Goal: Transaction & Acquisition: Download file/media

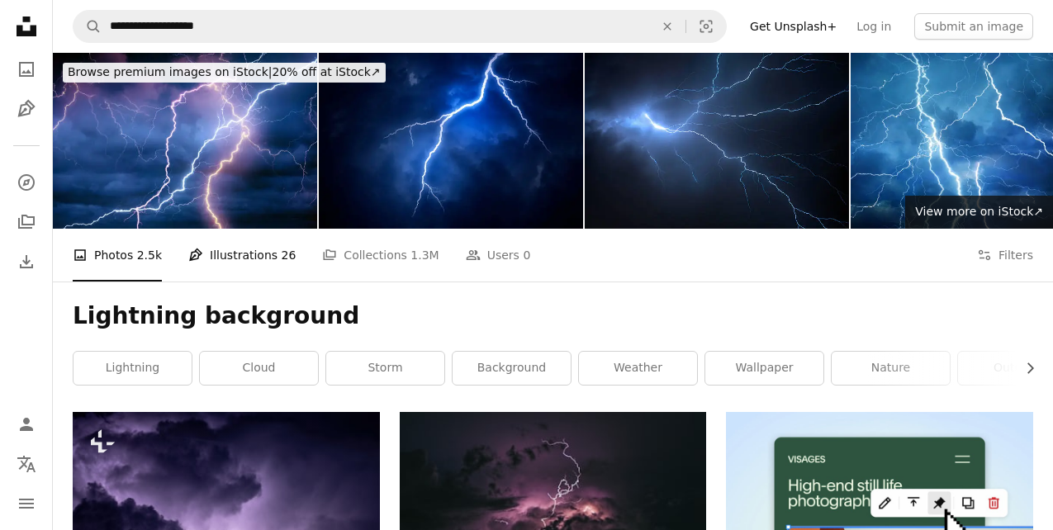
click at [254, 229] on link "Pen Tool Illustrations 26" at bounding box center [241, 255] width 107 height 53
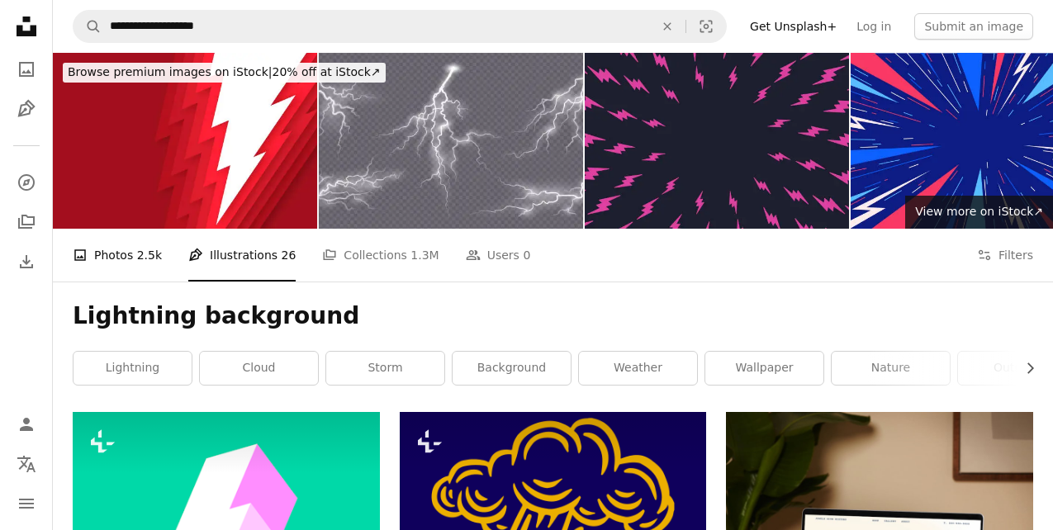
click at [124, 229] on link "A photo Photos 2.5k" at bounding box center [117, 255] width 89 height 53
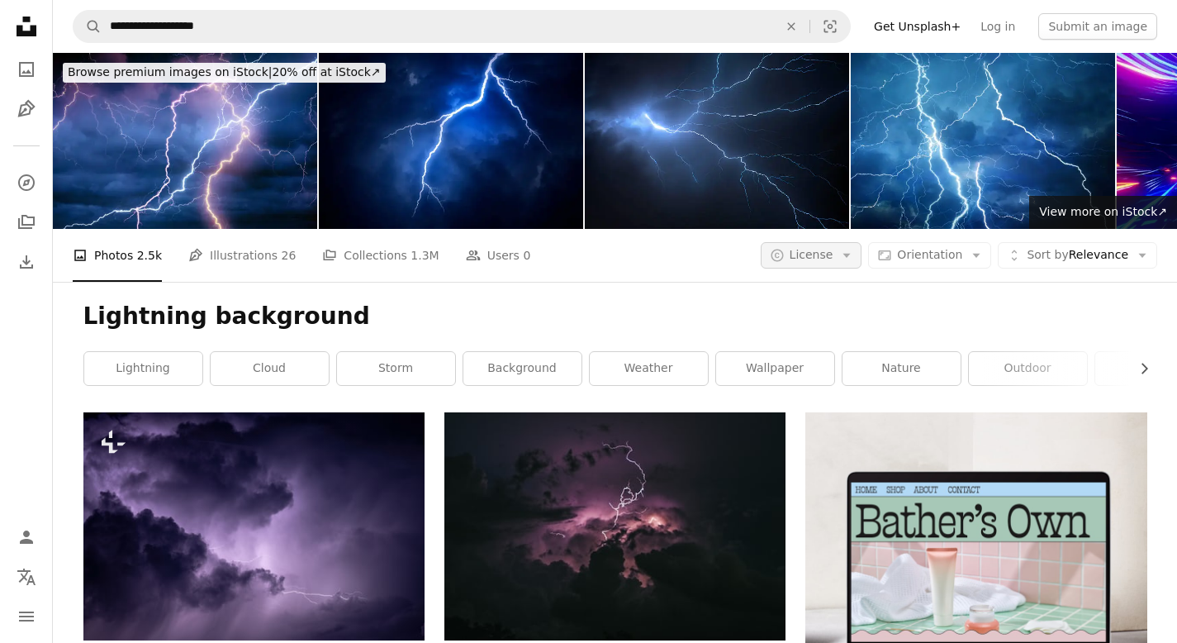
click at [843, 242] on button "A copyright icon © License Arrow down" at bounding box center [812, 255] width 102 height 26
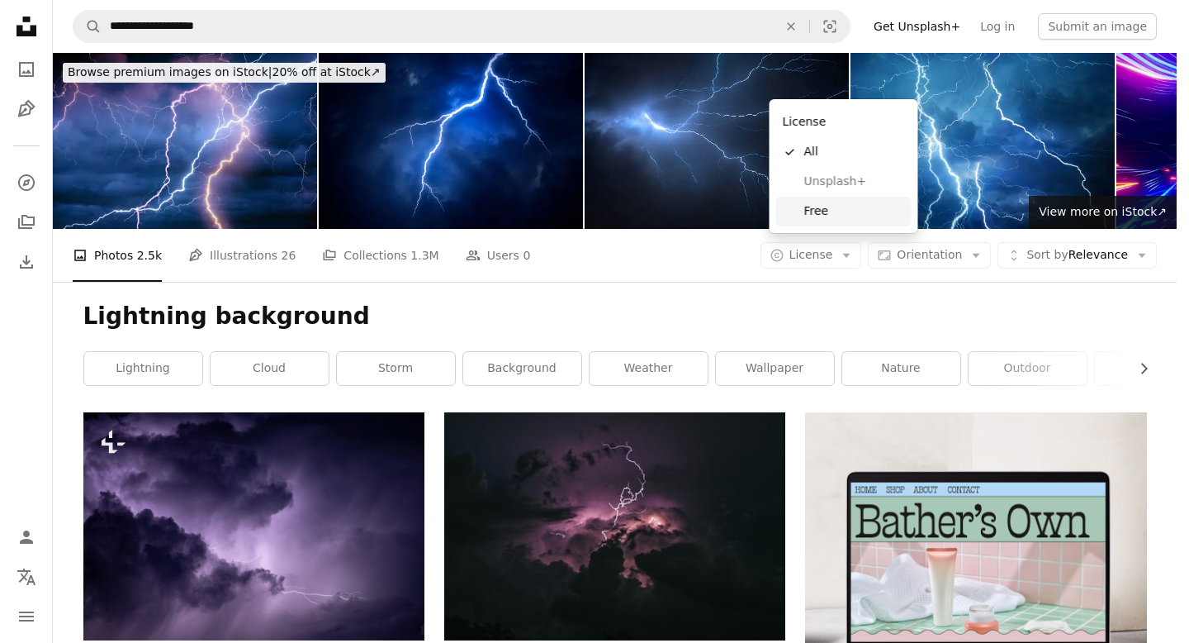
click at [809, 211] on span "Free" at bounding box center [854, 211] width 101 height 17
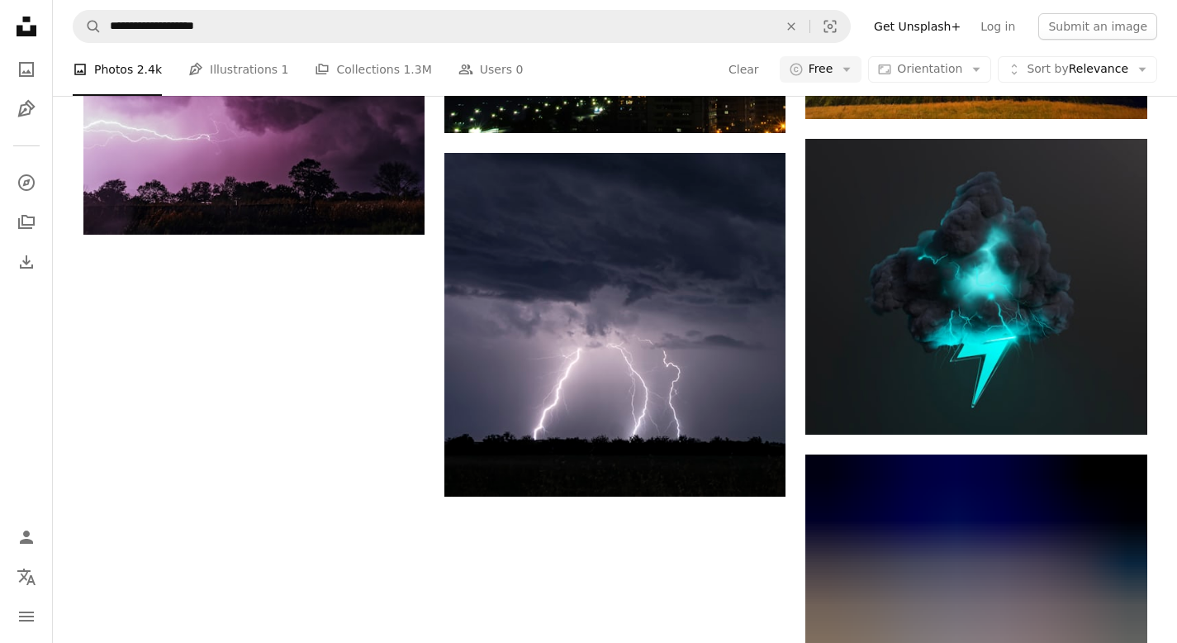
scroll to position [2362, 0]
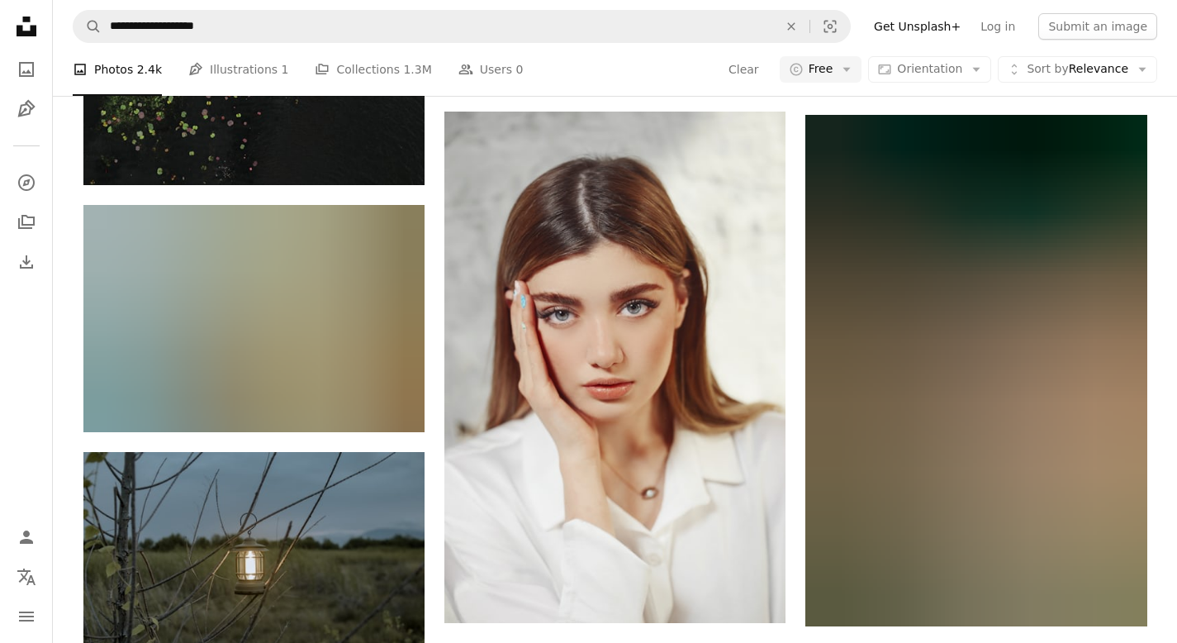
scroll to position [8901, 0]
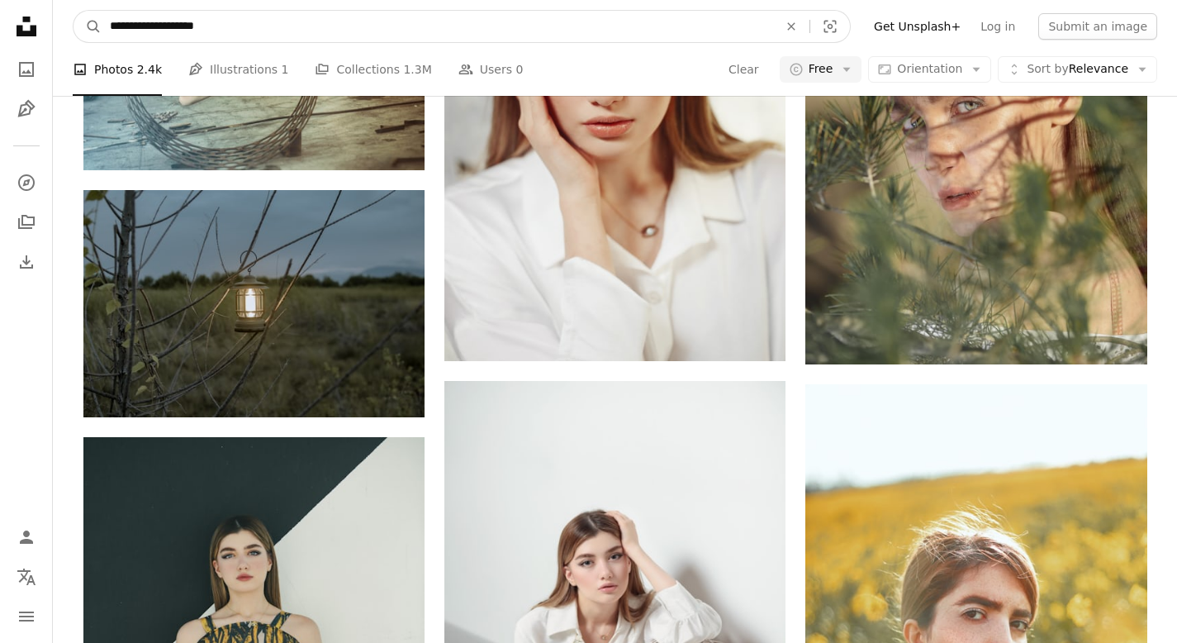
click at [154, 26] on input "**********" at bounding box center [437, 26] width 671 height 31
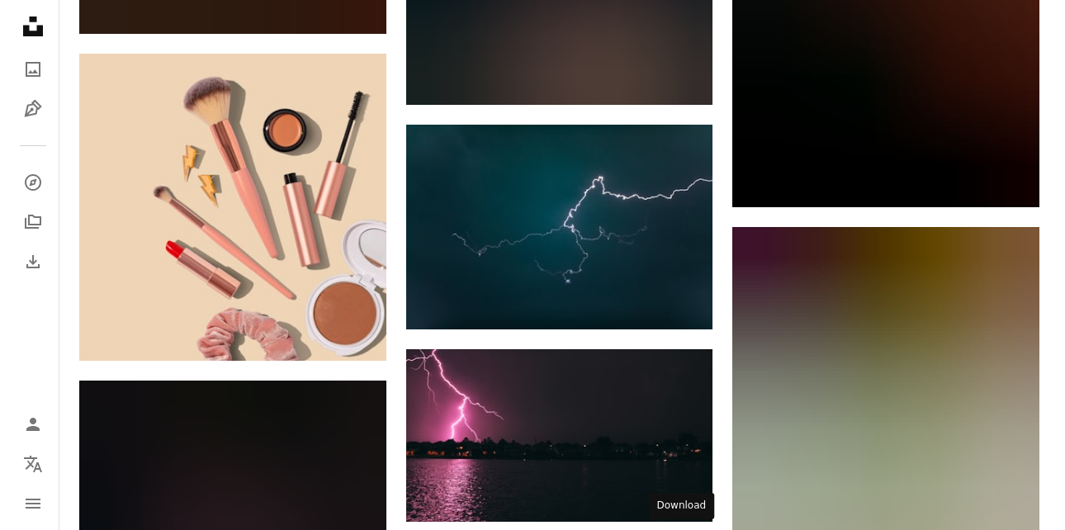
scroll to position [17380, 0]
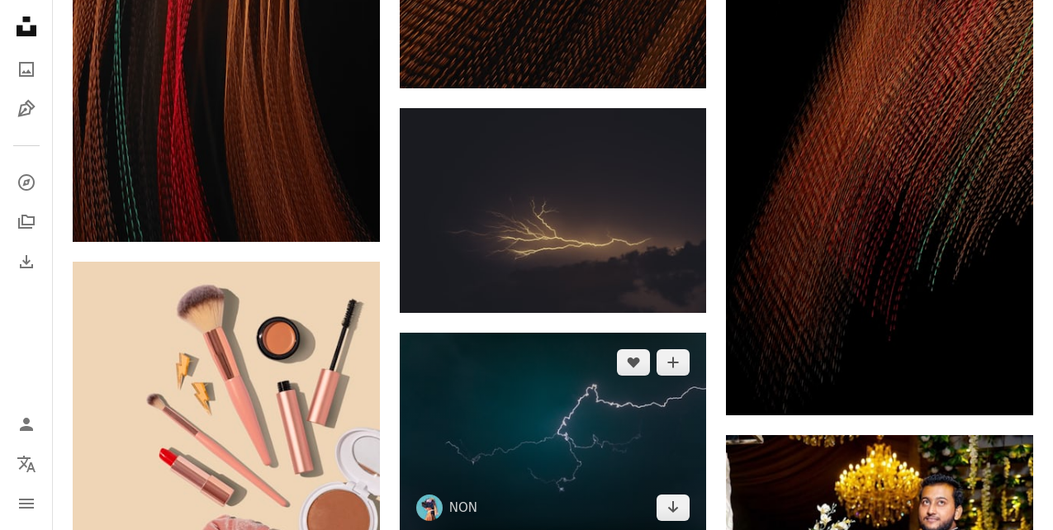
click at [548, 333] on img at bounding box center [553, 435] width 307 height 205
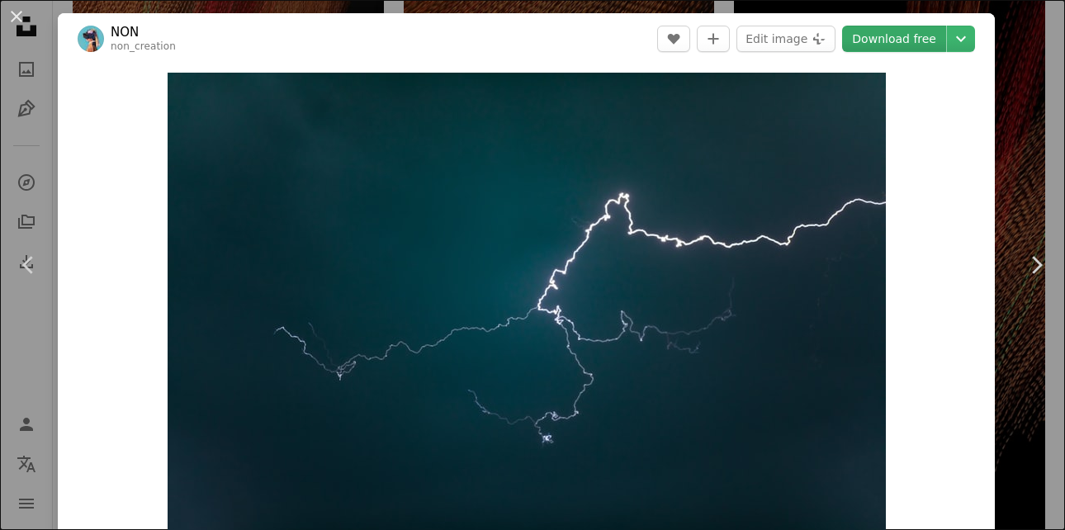
click at [888, 36] on link "Download free" at bounding box center [894, 39] width 104 height 26
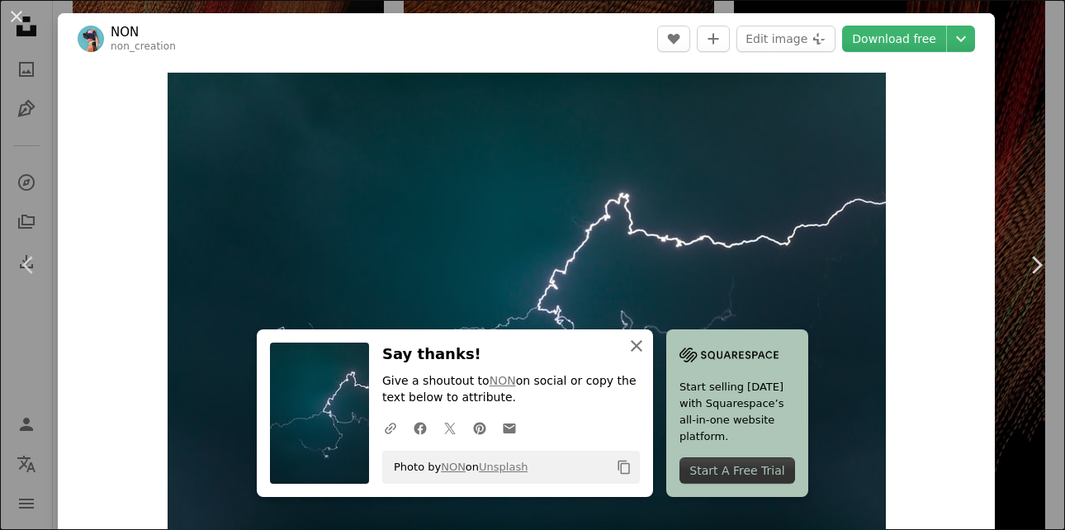
click at [647, 344] on icon "An X shape" at bounding box center [637, 346] width 20 height 20
